Goal: Task Accomplishment & Management: Complete application form

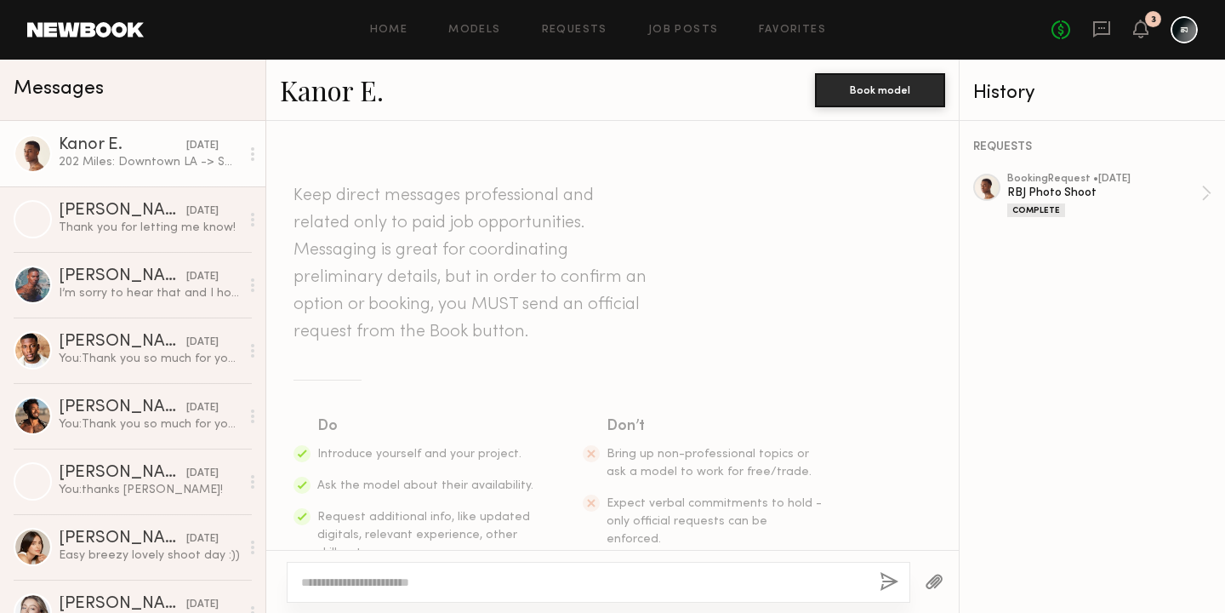
scroll to position [2300, 0]
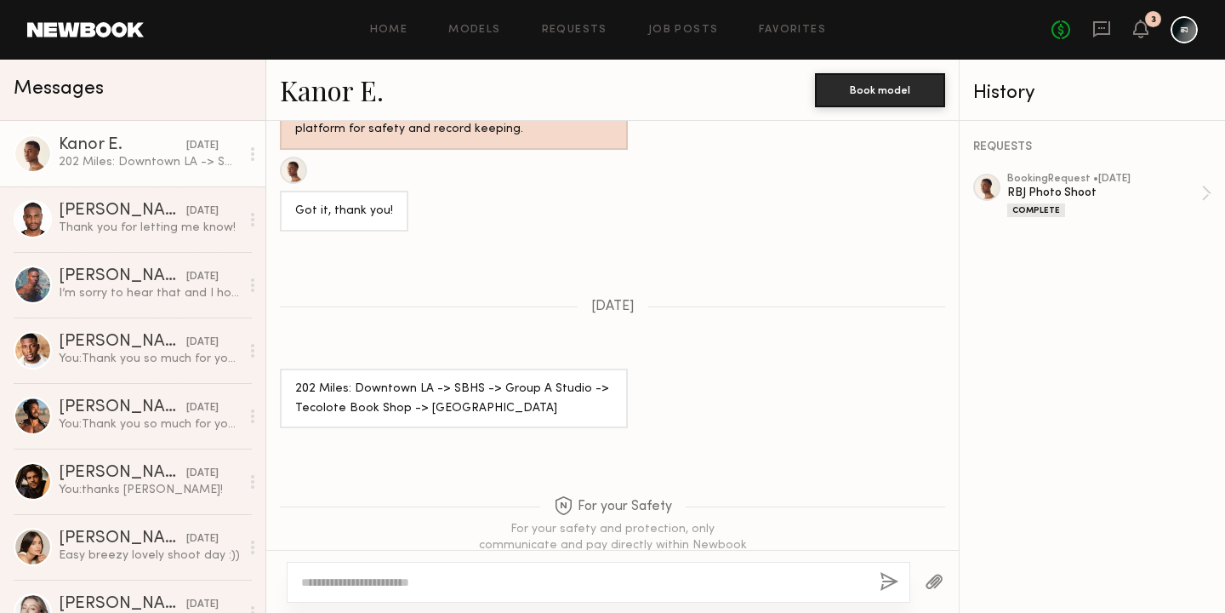
click at [107, 30] on link at bounding box center [85, 29] width 117 height 15
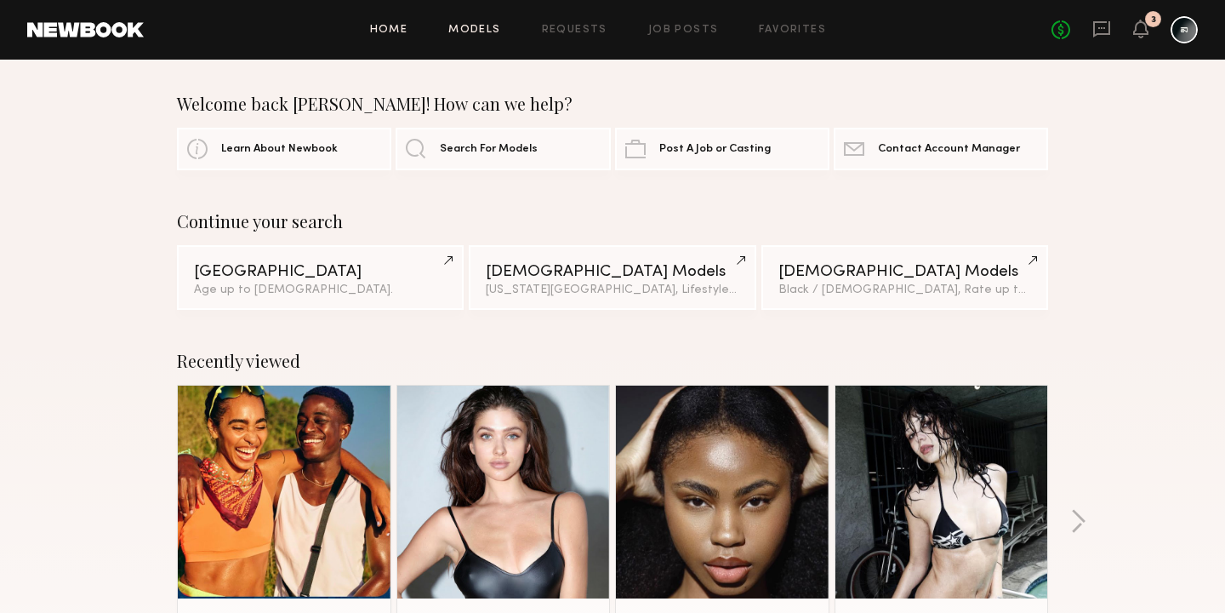
click at [476, 29] on link "Models" at bounding box center [474, 30] width 52 height 11
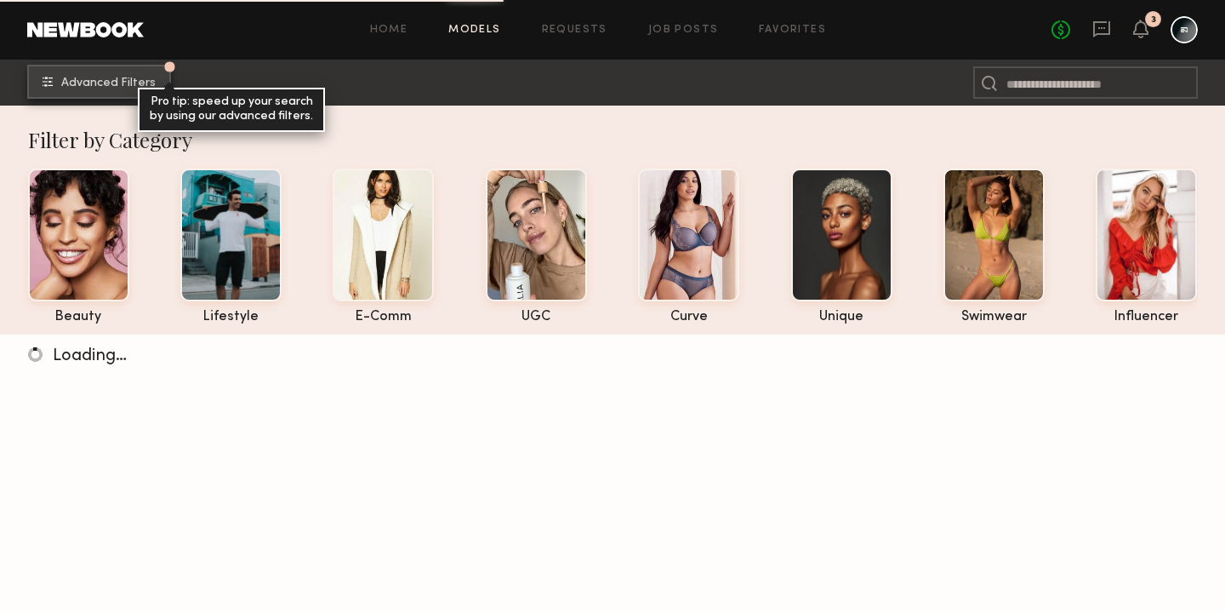
click at [89, 85] on span "Advanced Filters" at bounding box center [108, 83] width 94 height 12
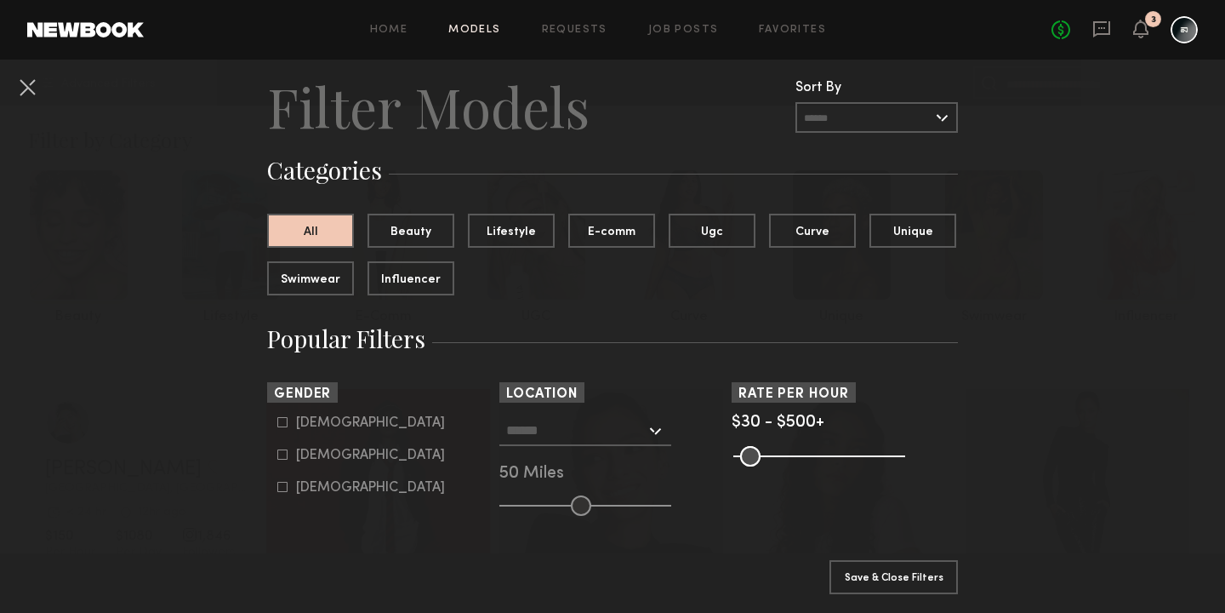
scroll to position [23, 0]
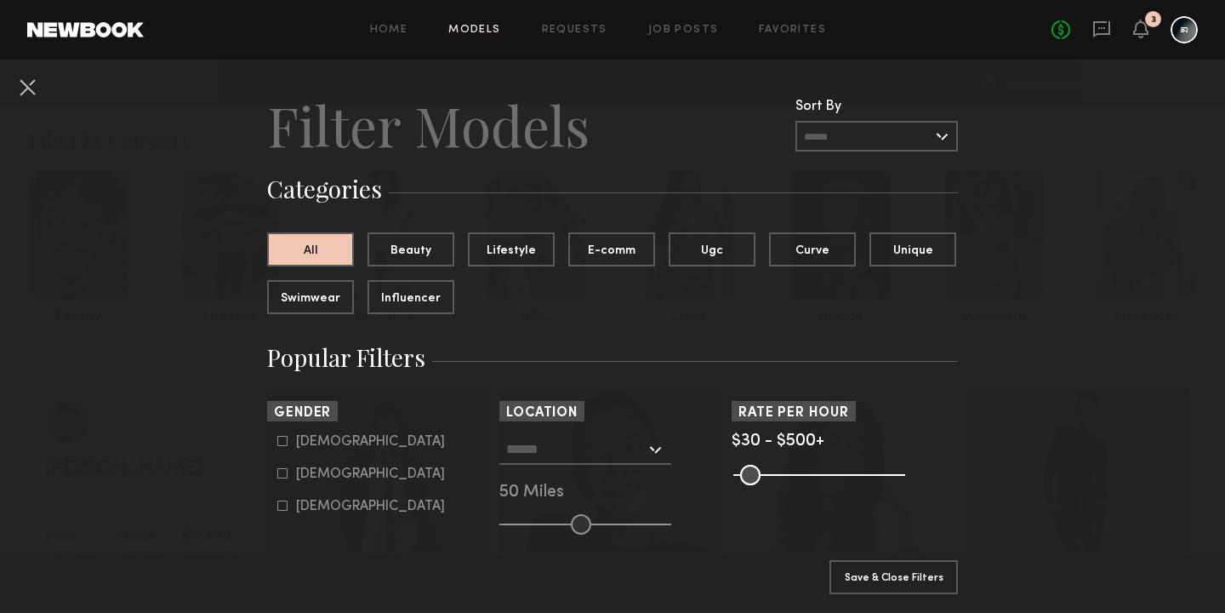
click at [652, 447] on div at bounding box center [586, 449] width 172 height 31
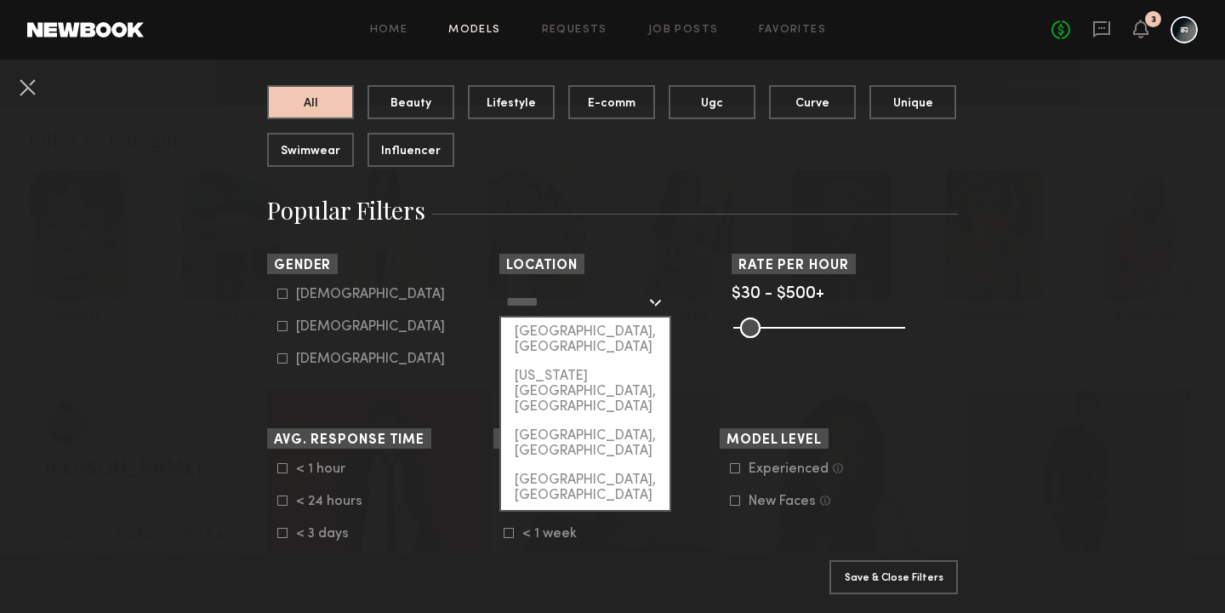
scroll to position [173, 0]
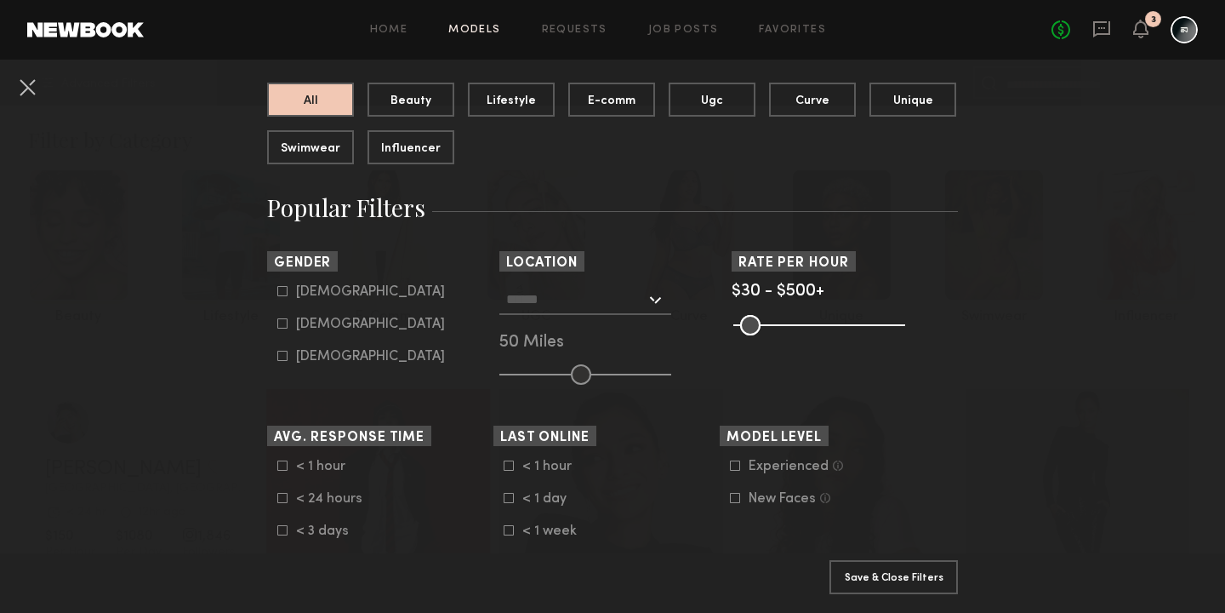
click at [558, 295] on input "text" at bounding box center [576, 298] width 140 height 29
type input "*******"
click button "Clear" at bounding box center [0, 0] width 0 height 0
click at [563, 332] on div "Not found" at bounding box center [585, 329] width 168 height 29
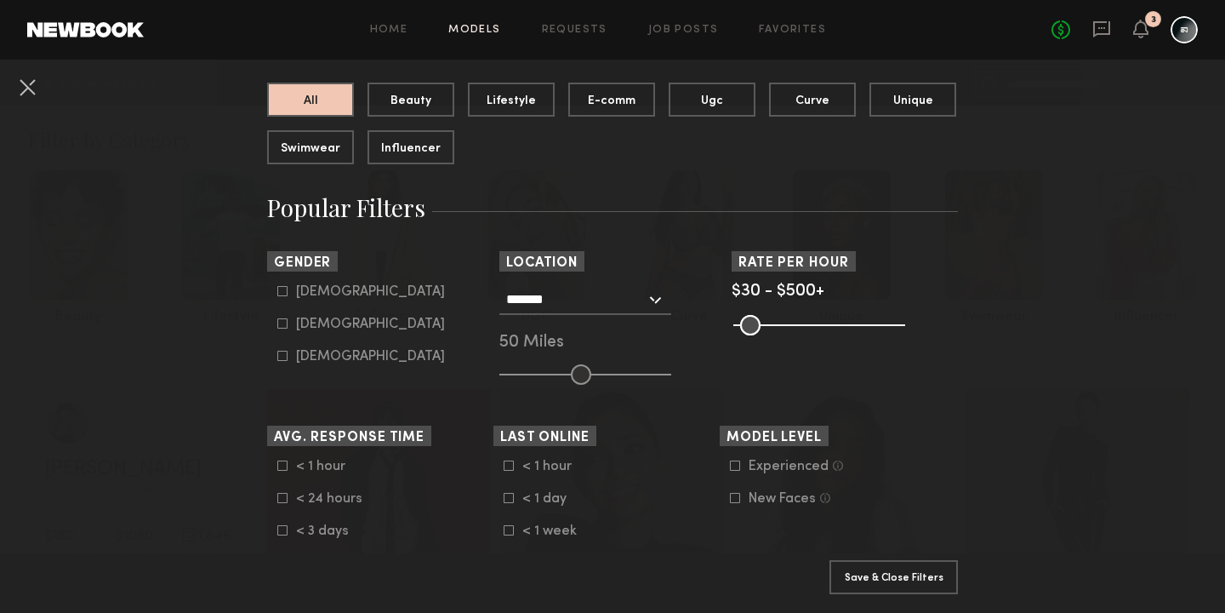
click at [668, 265] on header "Location" at bounding box center [613, 261] width 226 height 20
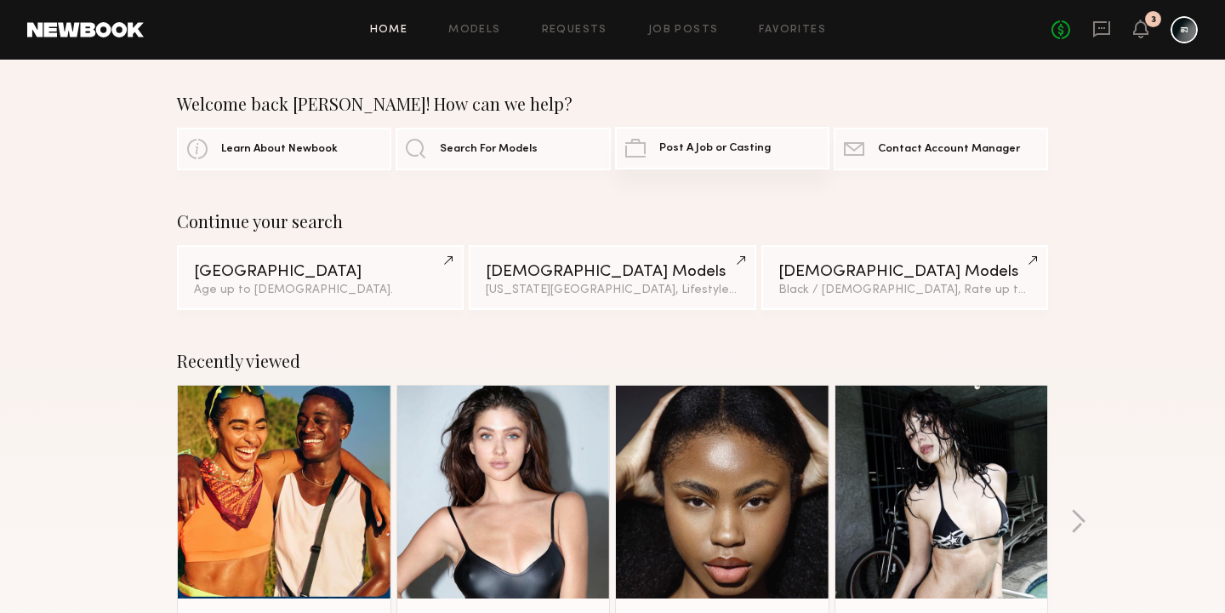
click at [726, 147] on span "Post A Job or Casting" at bounding box center [714, 148] width 111 height 11
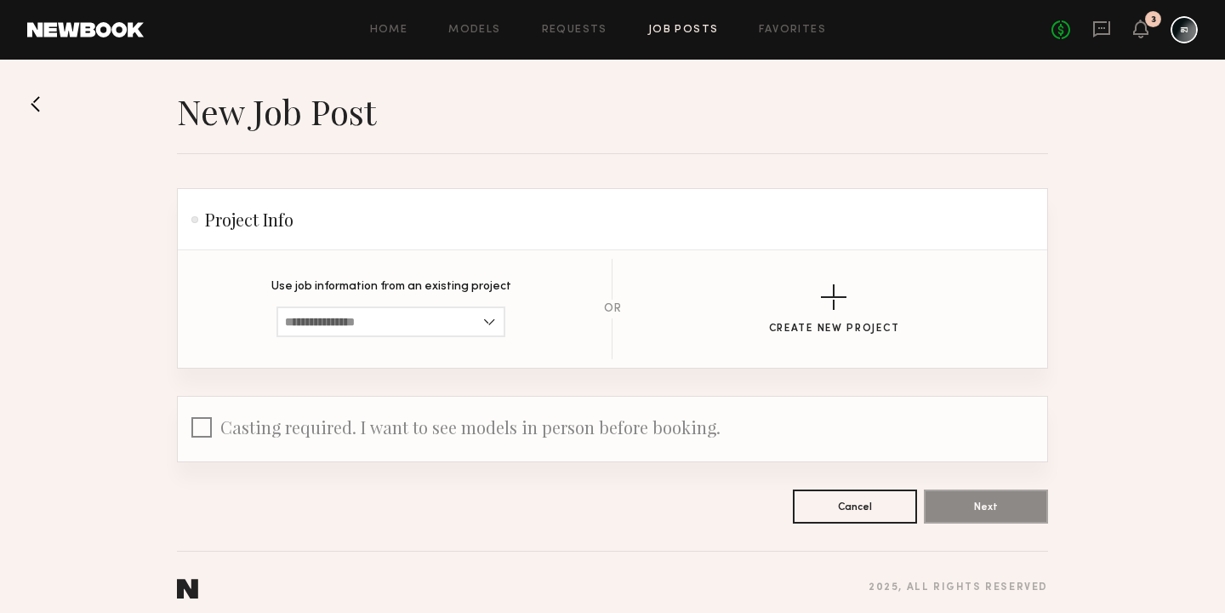
scroll to position [11, 0]
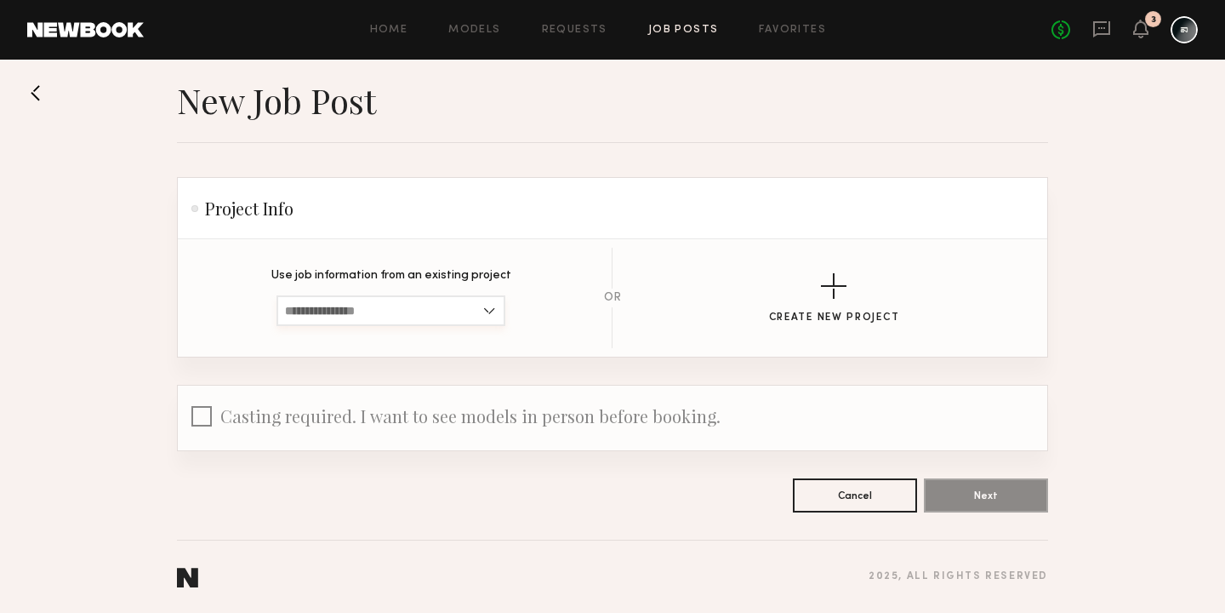
click at [490, 306] on input at bounding box center [391, 310] width 229 height 31
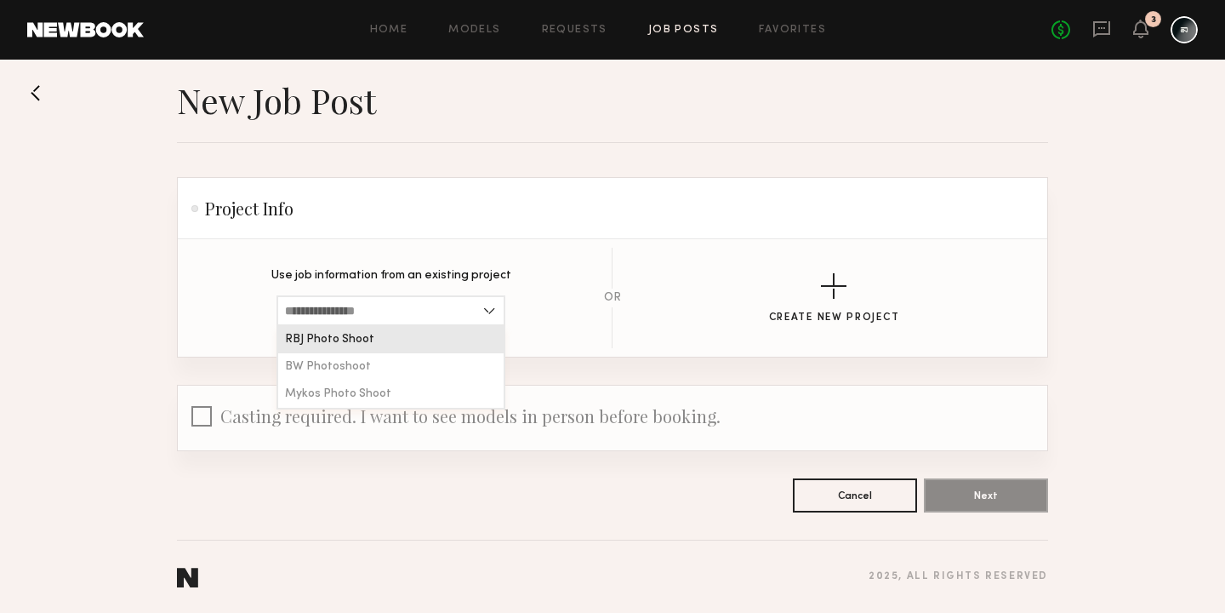
click at [608, 119] on header "New Job Post" at bounding box center [612, 100] width 871 height 43
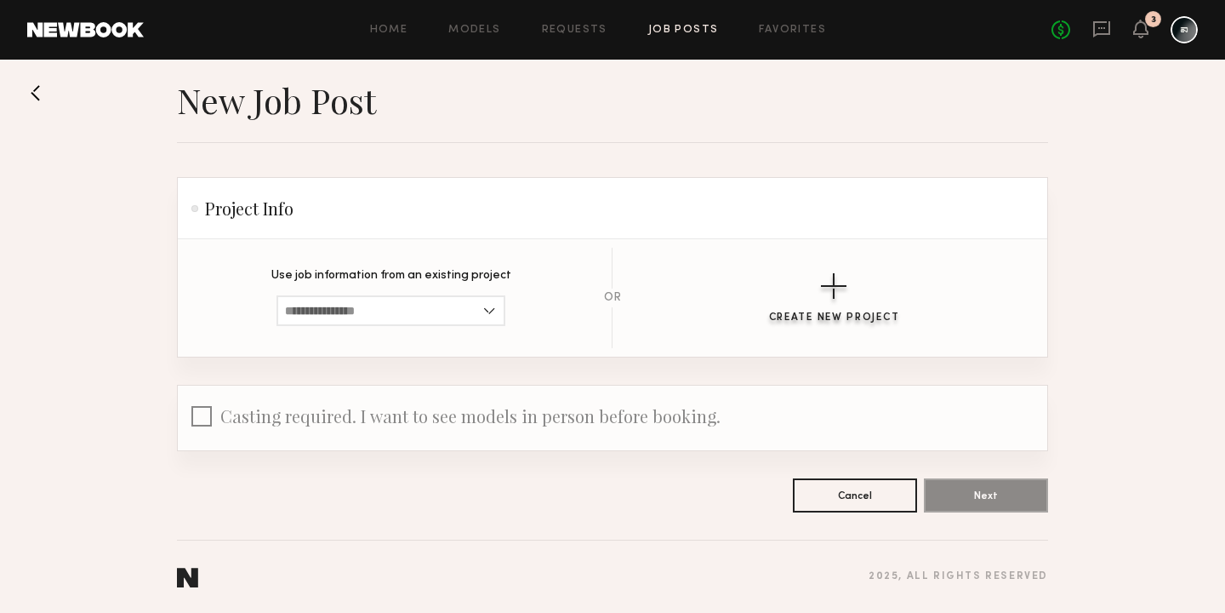
click at [846, 290] on div "button" at bounding box center [834, 286] width 26 height 26
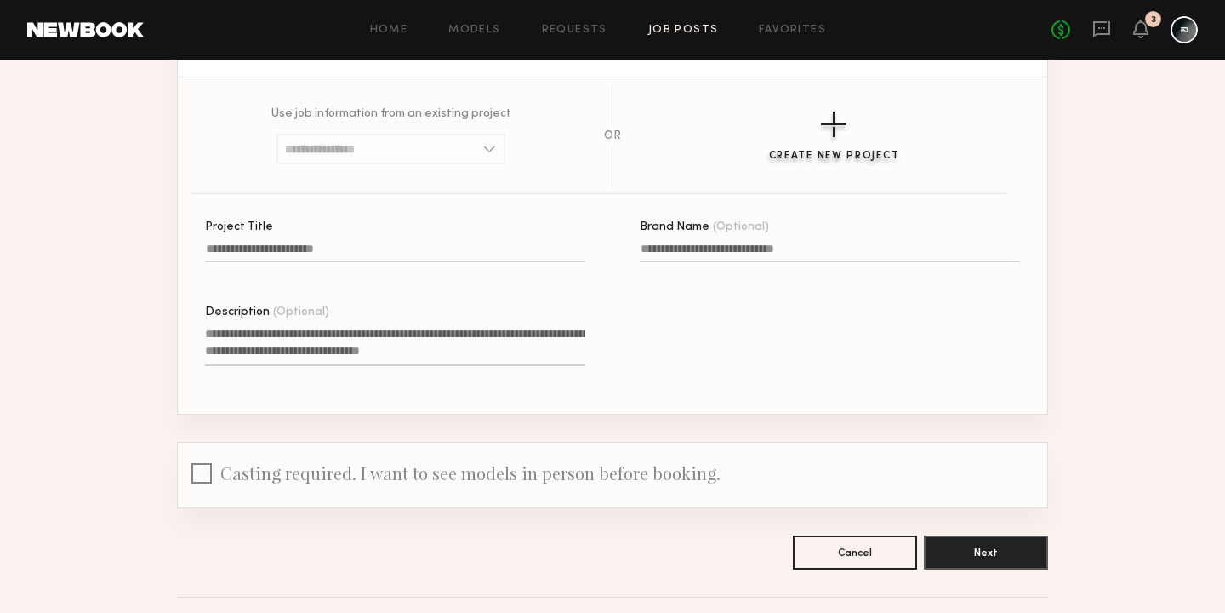
scroll to position [232, 0]
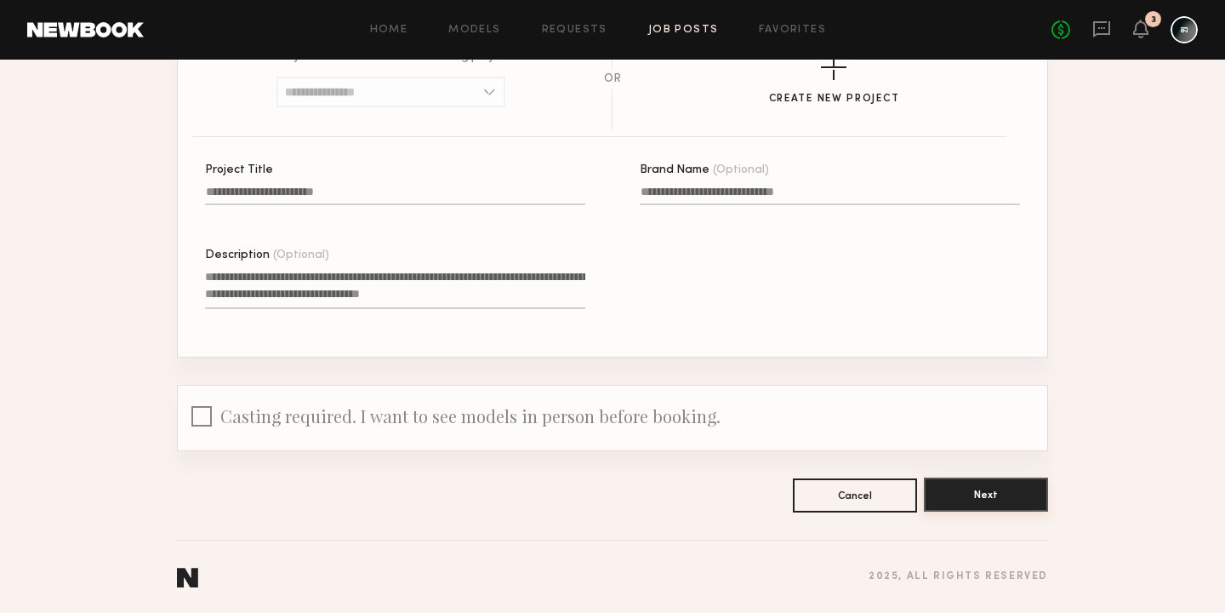
click at [974, 499] on button "Next" at bounding box center [986, 494] width 124 height 34
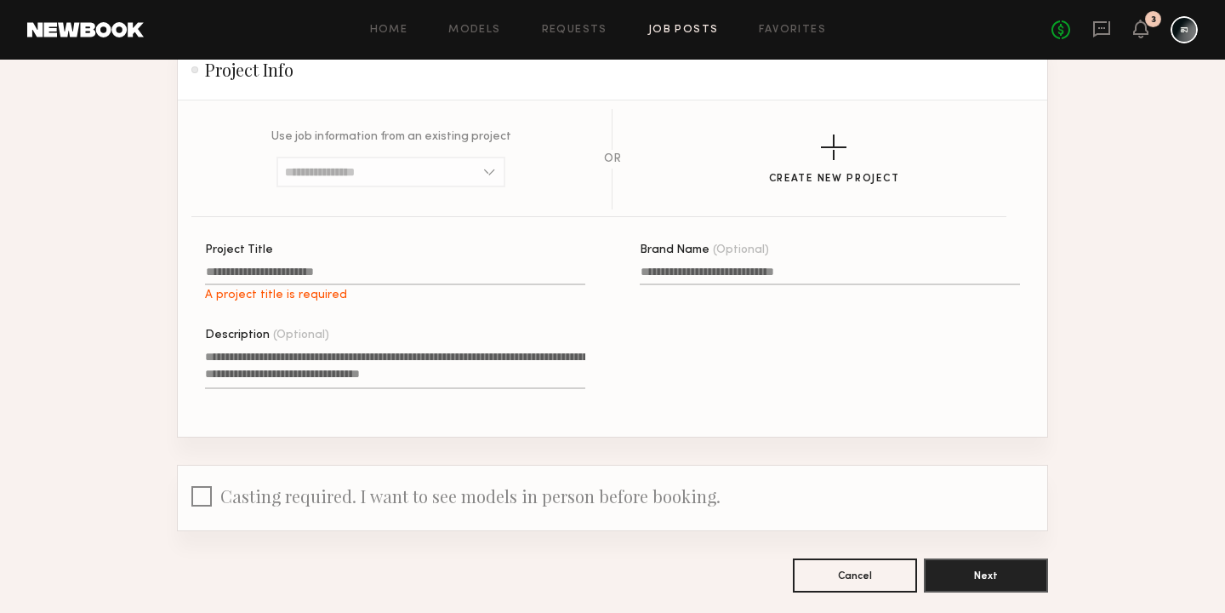
scroll to position [18, 0]
